Goal: Information Seeking & Learning: Learn about a topic

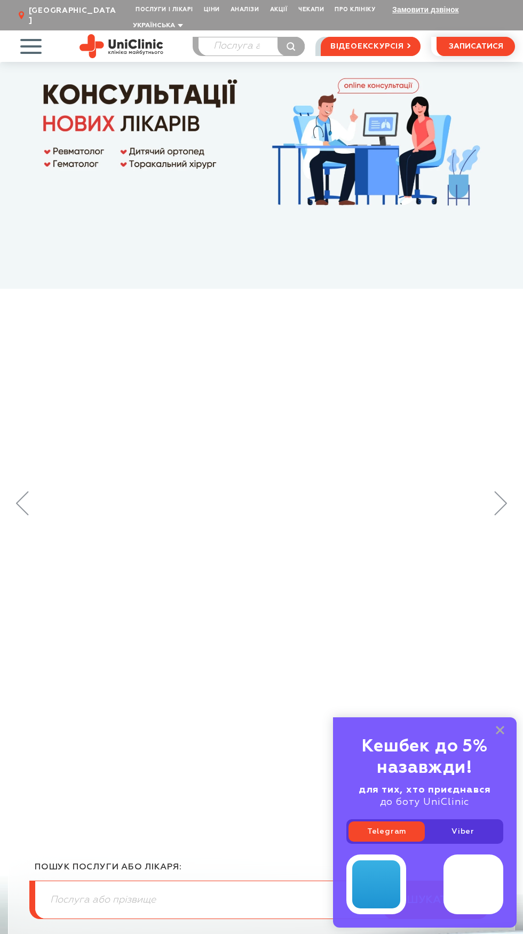
click at [36, 42] on span "button" at bounding box center [31, 46] width 44 height 44
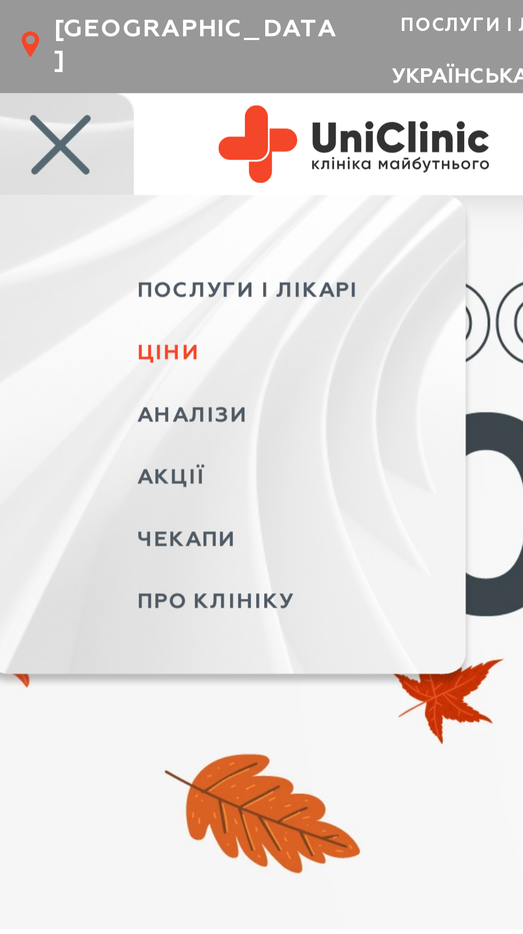
click at [68, 107] on span "Ціни" at bounding box center [63, 110] width 19 height 7
click at [87, 126] on span "Аналізи" at bounding box center [71, 129] width 34 height 7
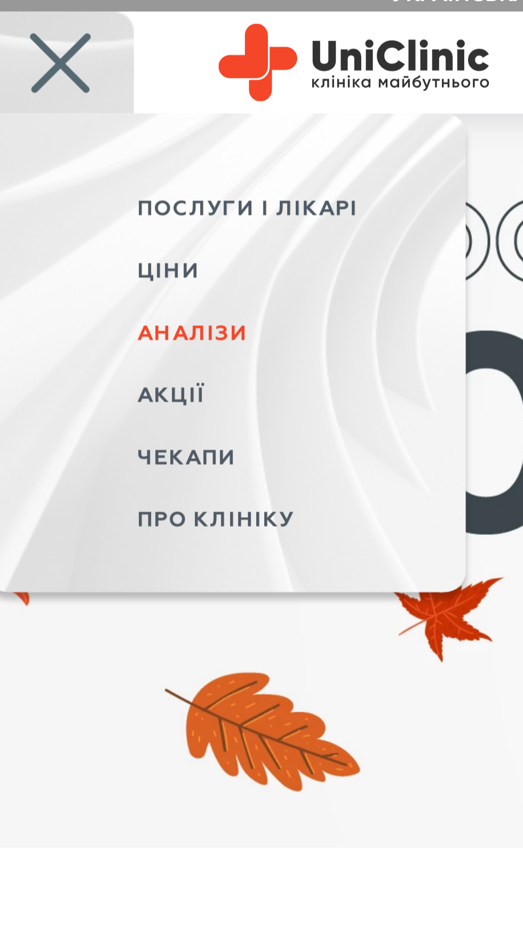
click at [80, 126] on span "Аналізи" at bounding box center [71, 129] width 34 height 7
click at [69, 146] on span "Акції" at bounding box center [64, 149] width 21 height 7
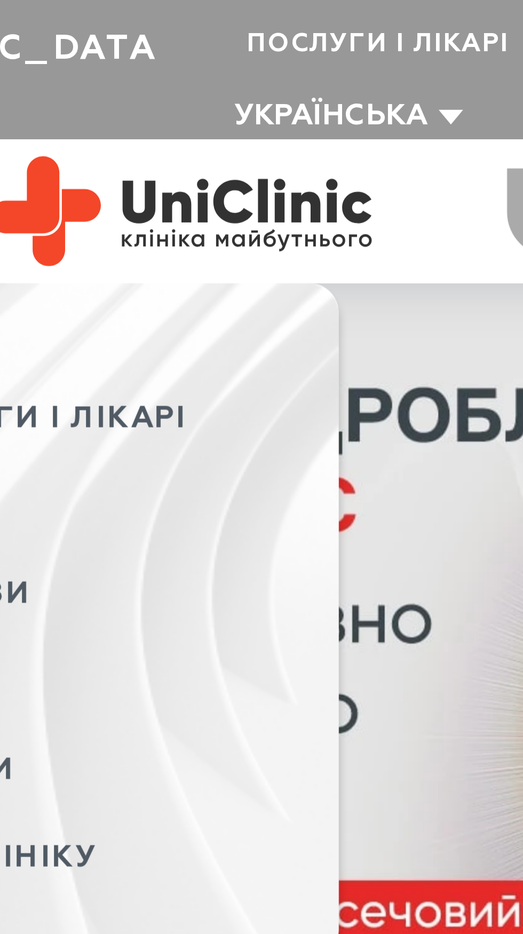
click at [180, 10] on span "Послуги і лікарі" at bounding box center [164, 10] width 68 height 20
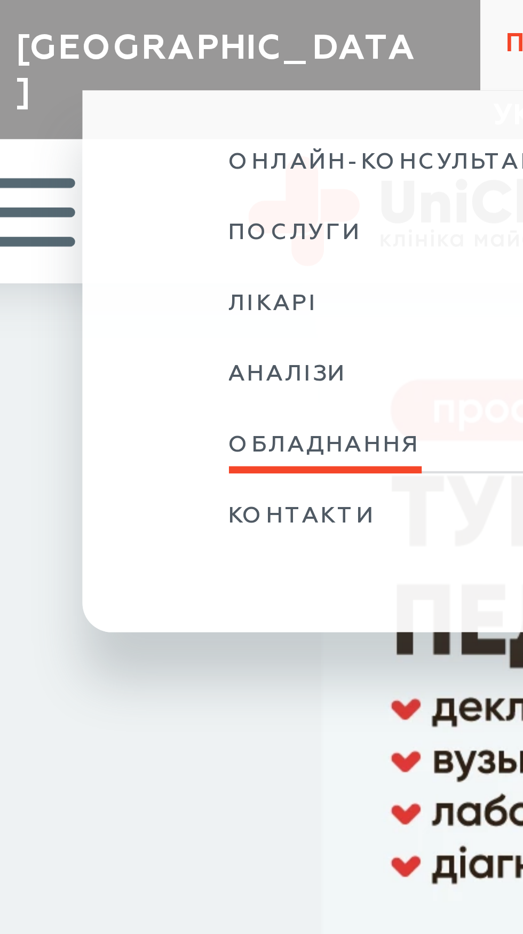
click at [105, 99] on span "Обладнання" at bounding box center [96, 97] width 42 height 6
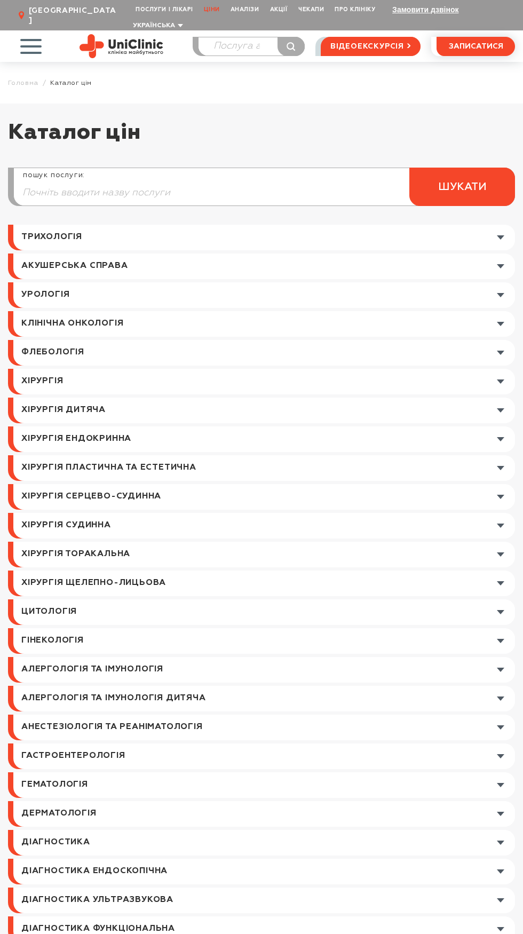
scroll to position [1, 0]
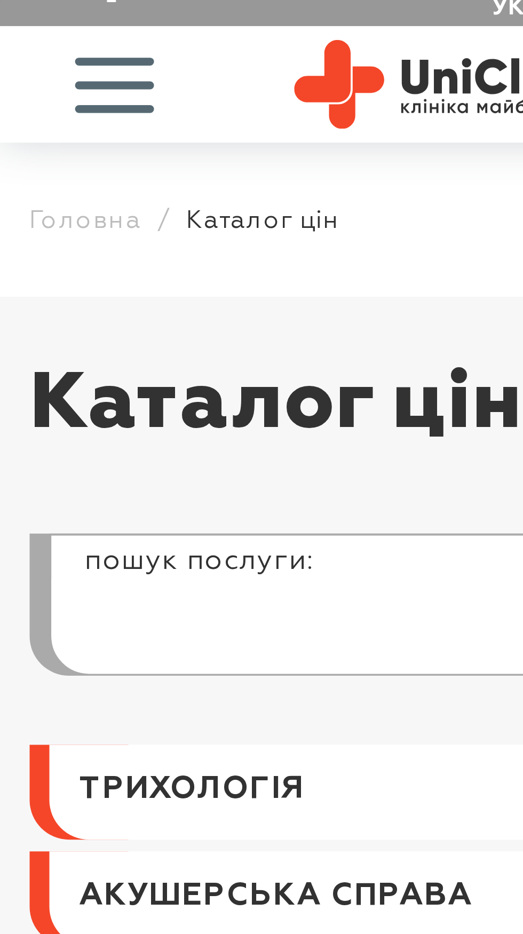
click at [83, 180] on input "search" at bounding box center [264, 192] width 501 height 26
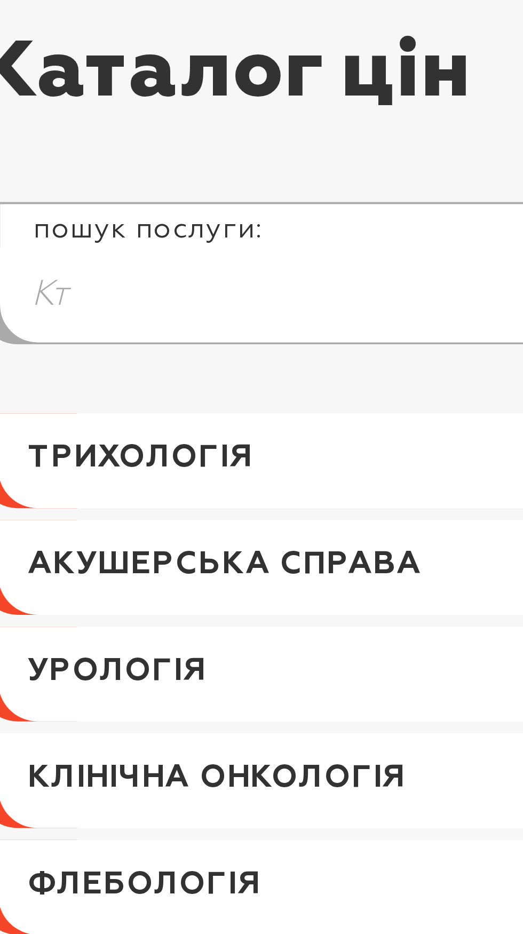
type input "К"
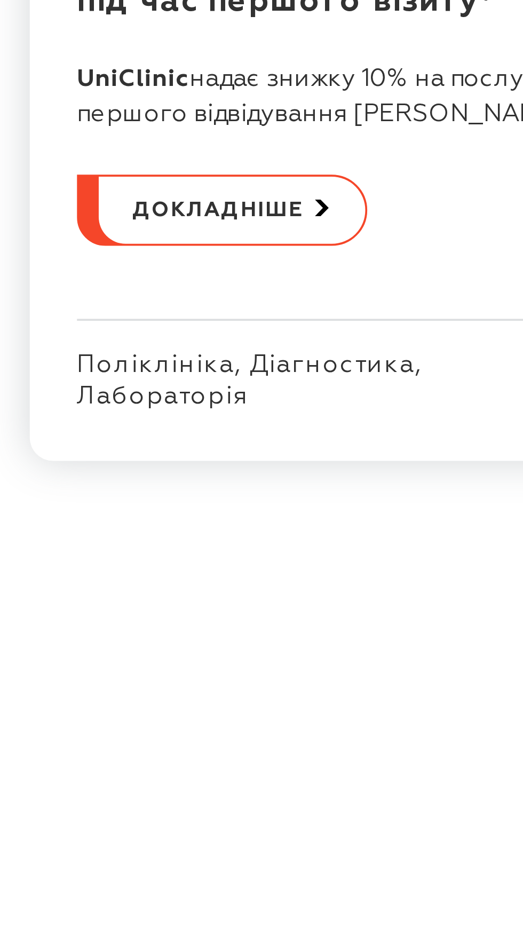
scroll to position [1304, 0]
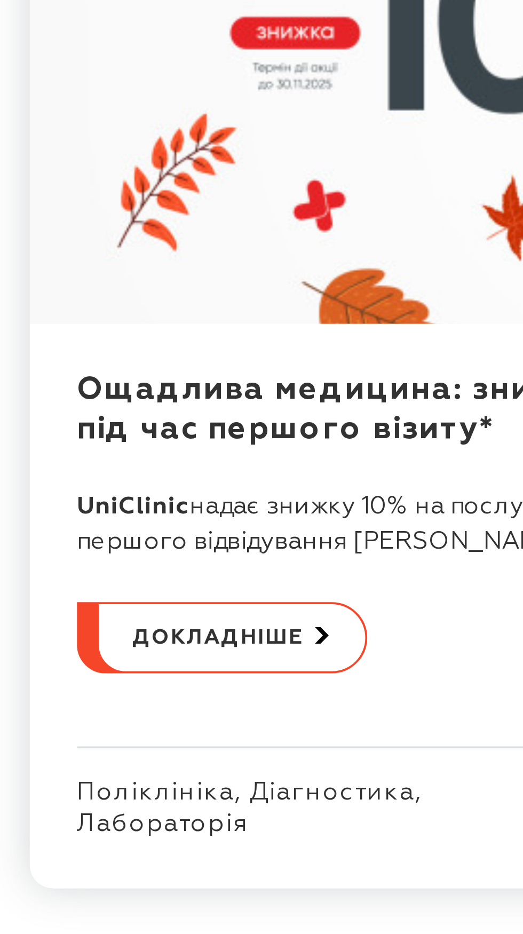
type input "Онко"
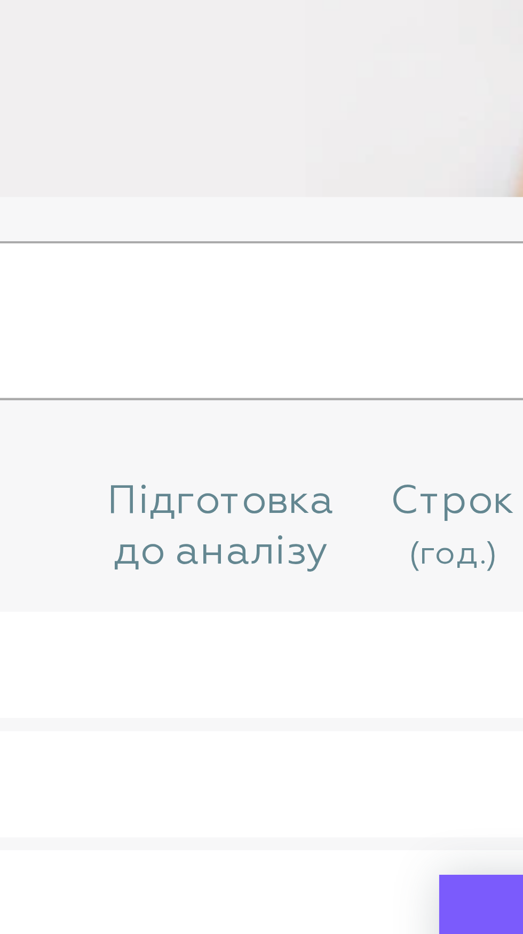
scroll to position [16, 0]
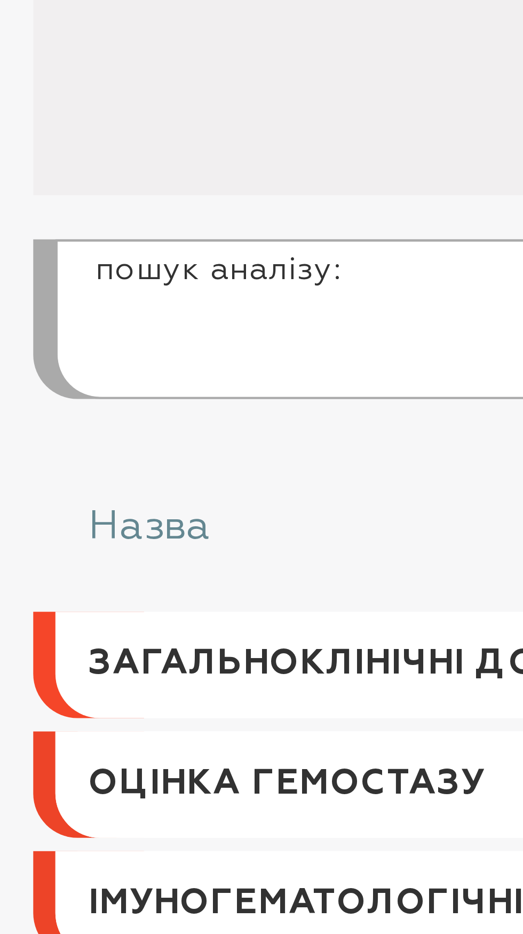
click at [75, 581] on input "search" at bounding box center [264, 589] width 501 height 26
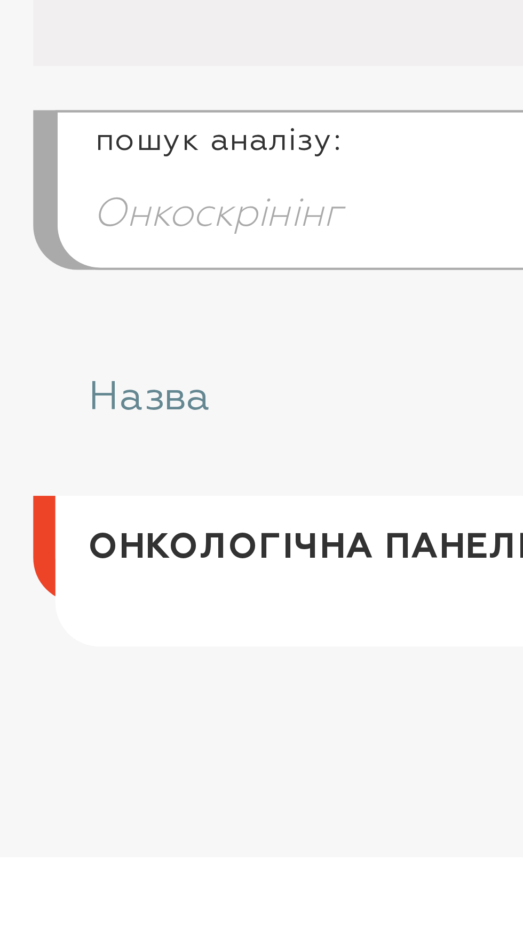
type input "Онкоскрінінг"
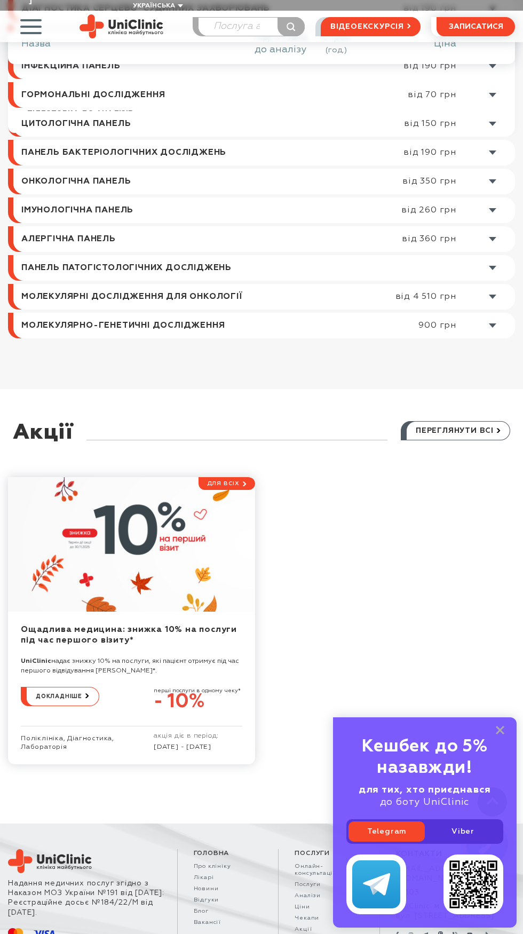
scroll to position [791, 0]
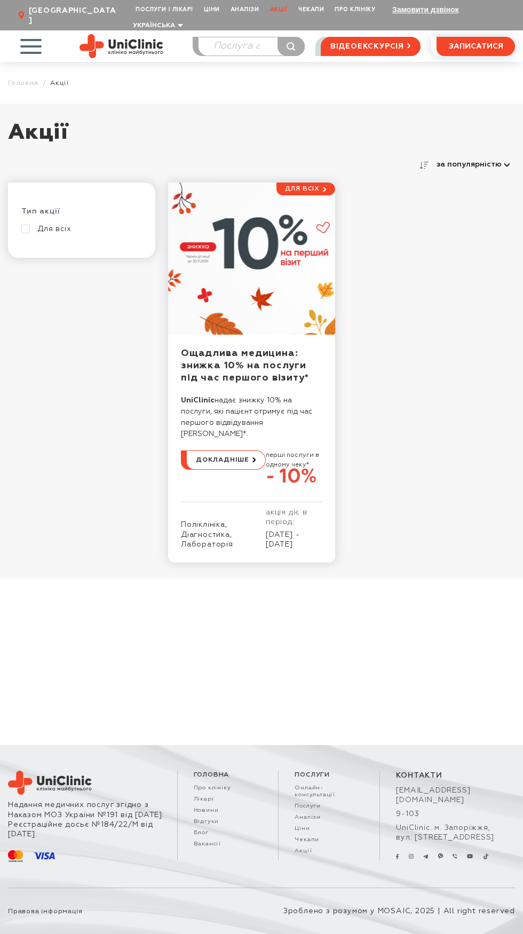
click at [37, 30] on span "button" at bounding box center [31, 46] width 44 height 44
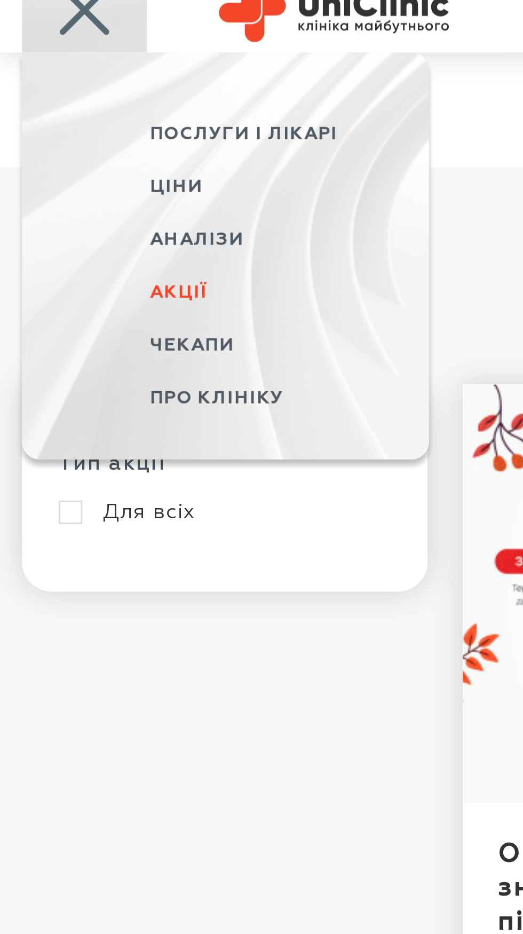
click at [107, 88] on span "Послуги і лікарі" at bounding box center [88, 91] width 68 height 7
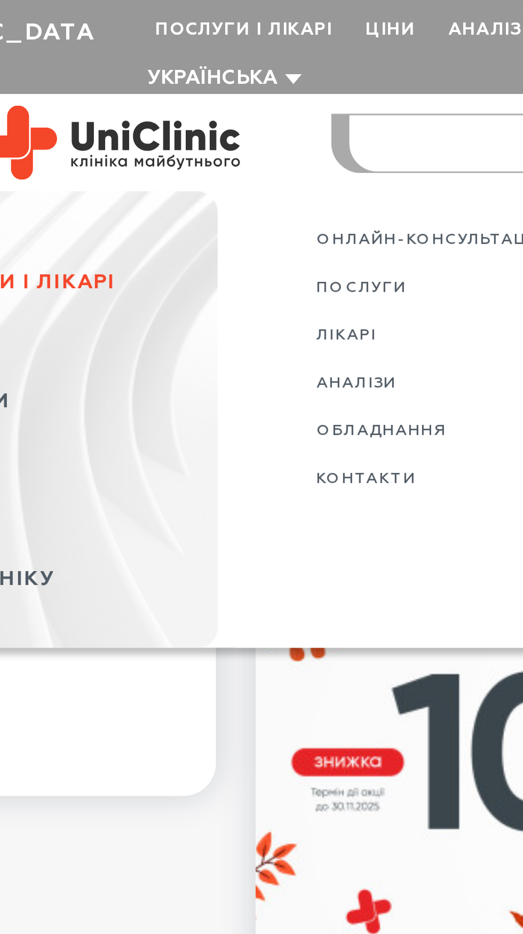
click at [236, 37] on input "search" at bounding box center [252, 46] width 106 height 18
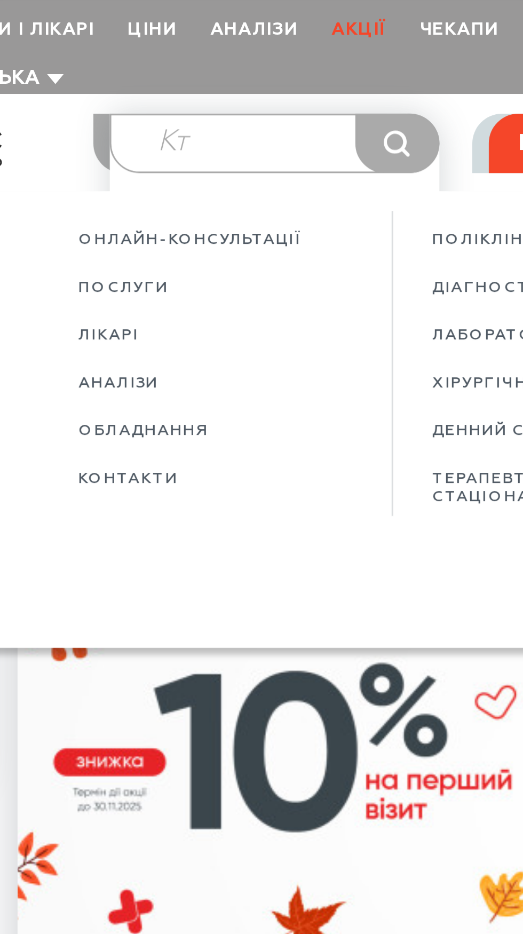
click at [246, 37] on input "Кт" at bounding box center [252, 46] width 106 height 18
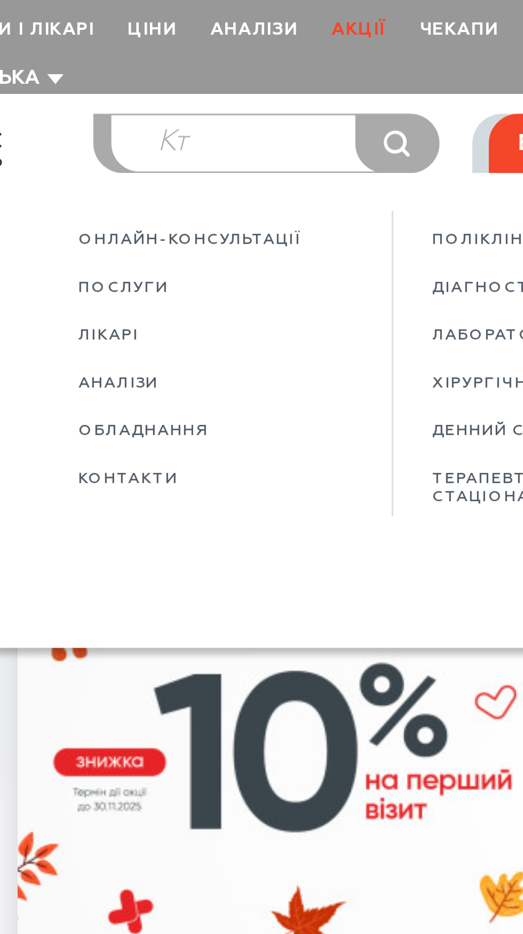
type input "Кт"
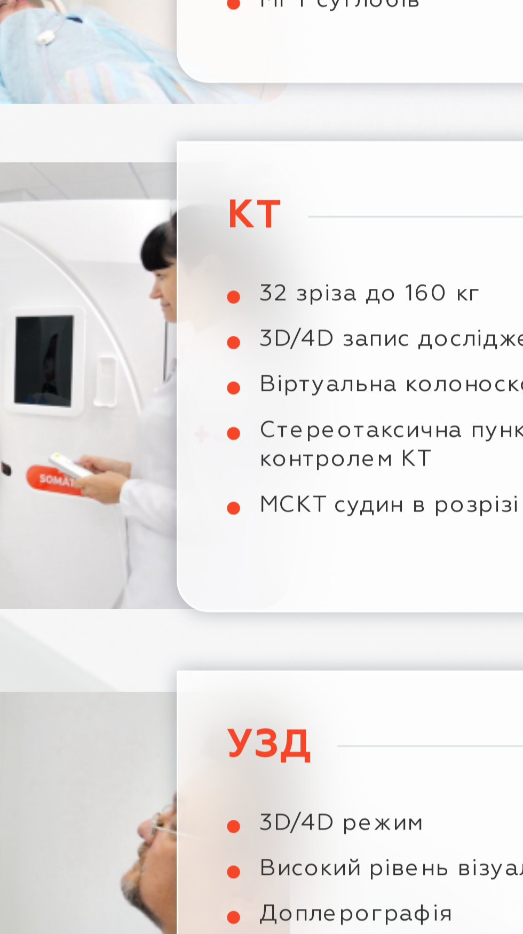
click at [233, 361] on h3 "КТ" at bounding box center [282, 369] width 131 height 16
click at [231, 362] on h3 "КТ" at bounding box center [282, 369] width 131 height 16
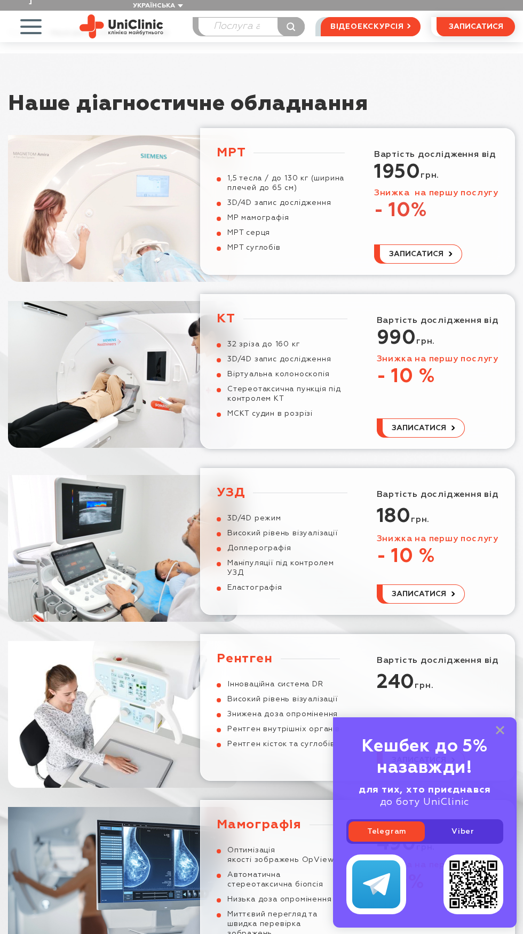
scroll to position [57, 0]
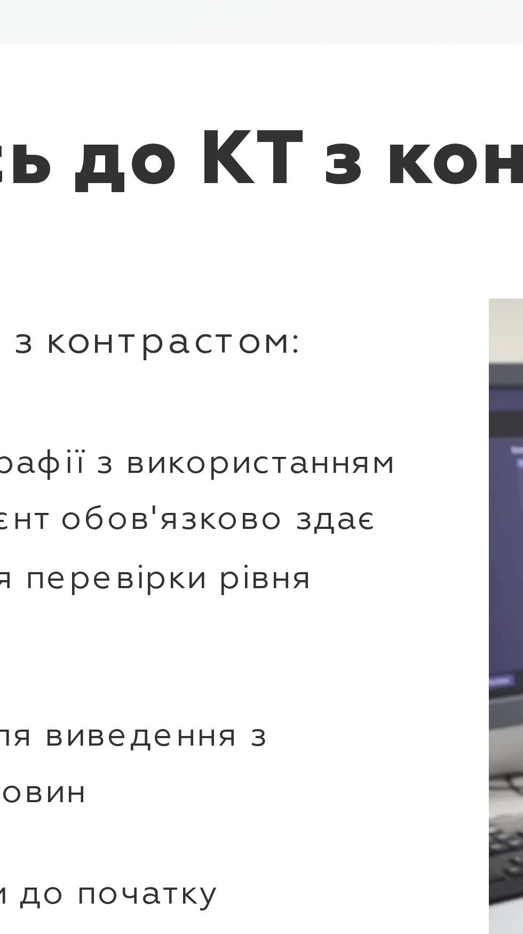
scroll to position [1615, 0]
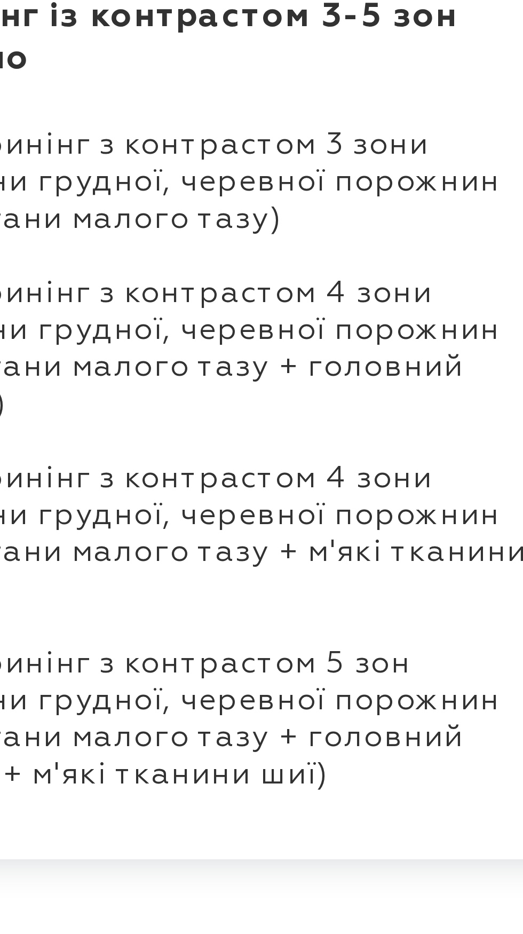
scroll to position [401, 0]
